Goal: Information Seeking & Learning: Learn about a topic

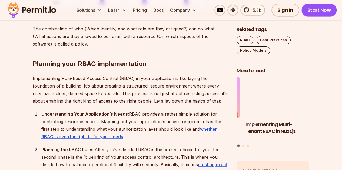
scroll to position [586, 0]
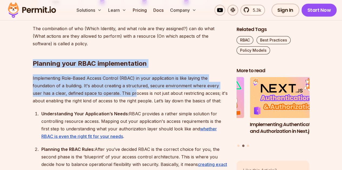
drag, startPoint x: 35, startPoint y: 65, endPoint x: 124, endPoint y: 89, distance: 92.5
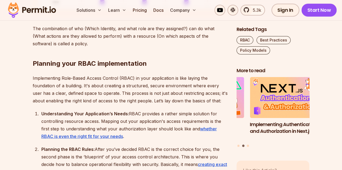
click at [134, 92] on p "Implementing Role-Based Access Control (RBAC) in your application is like layin…" at bounding box center [130, 90] width 195 height 30
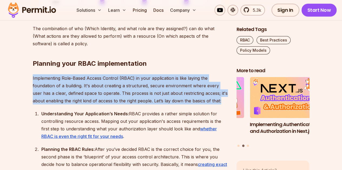
click at [134, 92] on p "Implementing Role-Based Access Control (RBAC) in your application is like layin…" at bounding box center [130, 90] width 195 height 30
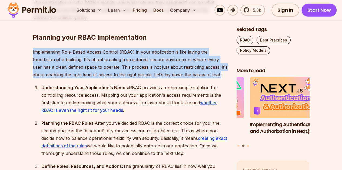
scroll to position [612, 0]
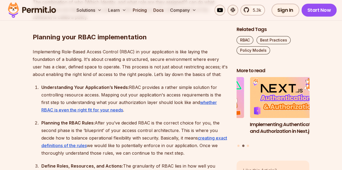
click at [153, 88] on div "Understanding Your Application’s Needs: RBAC provides a rather simple solution …" at bounding box center [134, 99] width 186 height 30
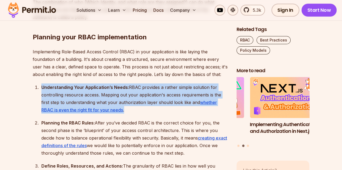
click at [153, 88] on div "Understanding Your Application’s Needs: RBAC provides a rather simple solution …" at bounding box center [134, 99] width 186 height 30
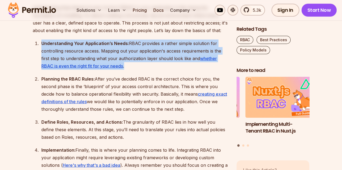
scroll to position [656, 0]
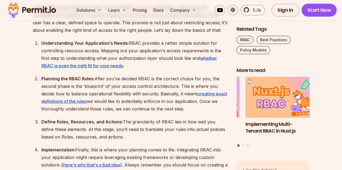
click at [130, 93] on div "Planning the RBAC Rules: After you’ve decided RBAC is the correct choice for yo…" at bounding box center [134, 94] width 186 height 38
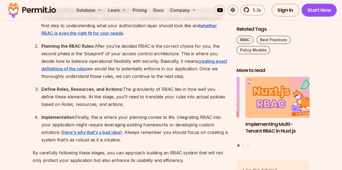
scroll to position [690, 0]
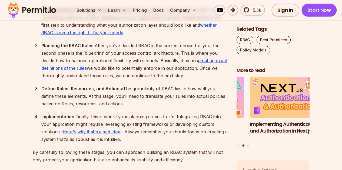
drag, startPoint x: 41, startPoint y: 86, endPoint x: 115, endPoint y: 102, distance: 76.0
click at [115, 102] on li "Define Roles, Resources, and Actions: The granularity of RBAC lies in how well …" at bounding box center [134, 96] width 188 height 23
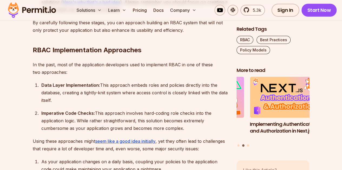
scroll to position [831, 0]
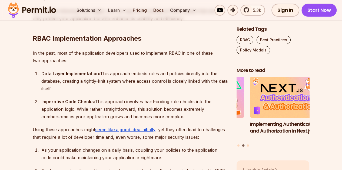
drag, startPoint x: 41, startPoint y: 74, endPoint x: 70, endPoint y: 87, distance: 32.0
click at [70, 87] on li "Data Layer Implementation: This approach embeds roles and policies directly int…" at bounding box center [134, 81] width 188 height 23
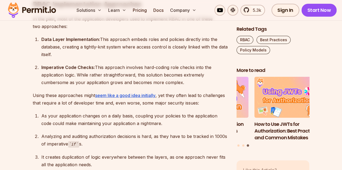
scroll to position [865, 0]
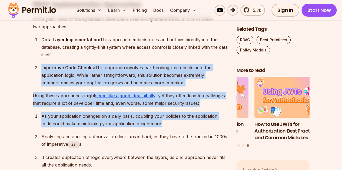
drag, startPoint x: 41, startPoint y: 68, endPoint x: 184, endPoint y: 121, distance: 151.8
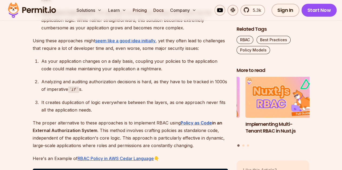
scroll to position [919, 0]
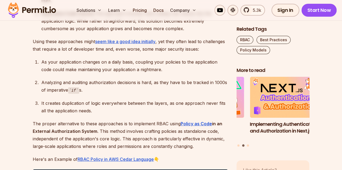
drag, startPoint x: 213, startPoint y: 158, endPoint x: 33, endPoint y: 125, distance: 183.1
click at [110, 130] on p "The proper alternative to these approaches is to implement RBAC using Policy as…" at bounding box center [130, 135] width 195 height 30
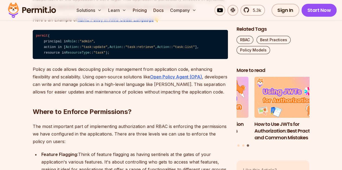
scroll to position [1060, 0]
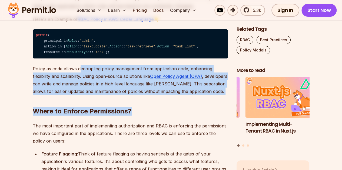
drag, startPoint x: 227, startPoint y: 120, endPoint x: 78, endPoint y: 100, distance: 150.1
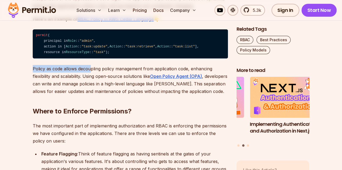
drag, startPoint x: 32, startPoint y: 96, endPoint x: 90, endPoint y: 91, distance: 57.5
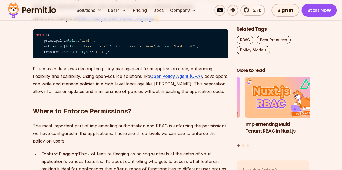
click at [110, 95] on p "Policy as code allows decoupling policy management from application code, enhan…" at bounding box center [130, 80] width 195 height 30
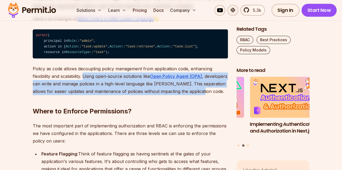
drag, startPoint x: 84, startPoint y: 104, endPoint x: 223, endPoint y: 120, distance: 140.0
click at [223, 95] on p "Policy as code allows decoupling policy management from application code, enhan…" at bounding box center [130, 80] width 195 height 30
click at [108, 95] on p "Policy as code allows decoupling policy management from application code, enhan…" at bounding box center [130, 80] width 195 height 30
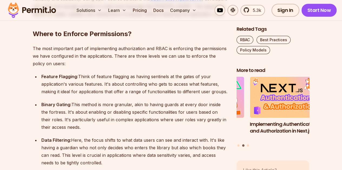
scroll to position [1138, 0]
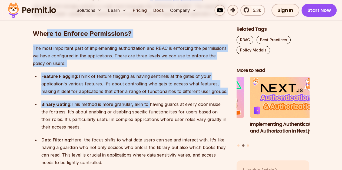
drag, startPoint x: 48, startPoint y: 59, endPoint x: 146, endPoint y: 133, distance: 123.3
click at [146, 133] on div "Introduction Role-Based Access Control (RBAC) is a basic mechanism in authoriza…" at bounding box center [130, 103] width 195 height 1786
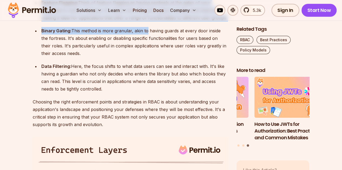
scroll to position [1212, 0]
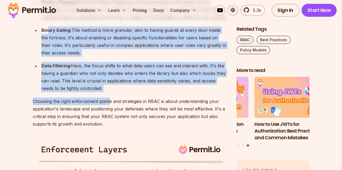
drag, startPoint x: 109, startPoint y: 124, endPoint x: 49, endPoint y: 59, distance: 88.8
click at [49, 59] on div "Introduction Role-Based Access Control (RBAC) is a basic mechanism in authoriza…" at bounding box center [130, 28] width 195 height 1786
click at [107, 92] on div "Data Filtering: Here, the focus shifts to what data users can see and interact …" at bounding box center [134, 77] width 186 height 30
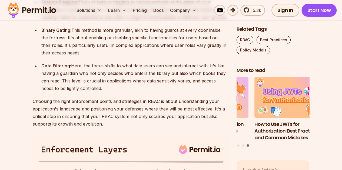
drag, startPoint x: 110, startPoint y: 115, endPoint x: 40, endPoint y: 51, distance: 94.6
click at [40, 51] on ul "Feature Flagging: Think of feature flagging as having sentinels at the gates of…" at bounding box center [130, 45] width 195 height 94
click at [67, 33] on strong "Binary Gating:" at bounding box center [56, 30] width 30 height 5
drag, startPoint x: 75, startPoint y: 56, endPoint x: 88, endPoint y: 58, distance: 12.8
click at [88, 57] on div "Binary Gating: This method is more granular, akin to having guards at every doo…" at bounding box center [134, 41] width 186 height 30
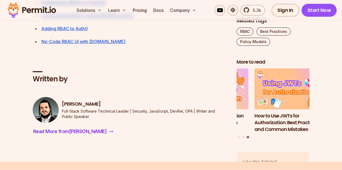
scroll to position [2183, 0]
